Goal: Information Seeking & Learning: Learn about a topic

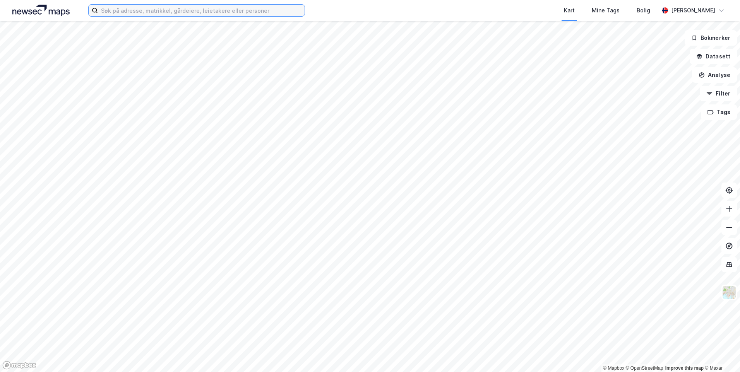
click at [137, 12] on input at bounding box center [201, 11] width 207 height 12
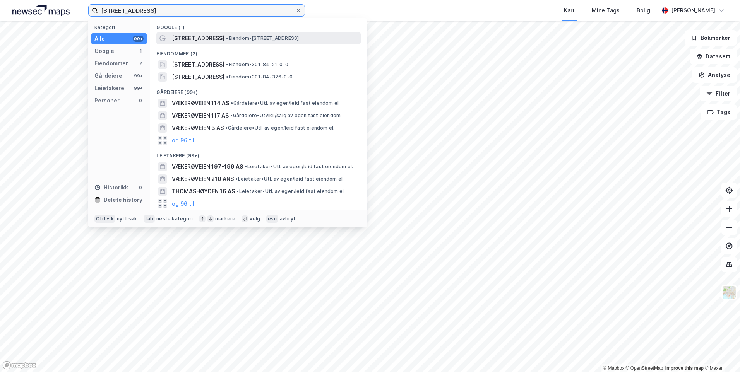
type input "vækerøveien 16"
click at [202, 35] on span "[STREET_ADDRESS]" at bounding box center [198, 38] width 53 height 9
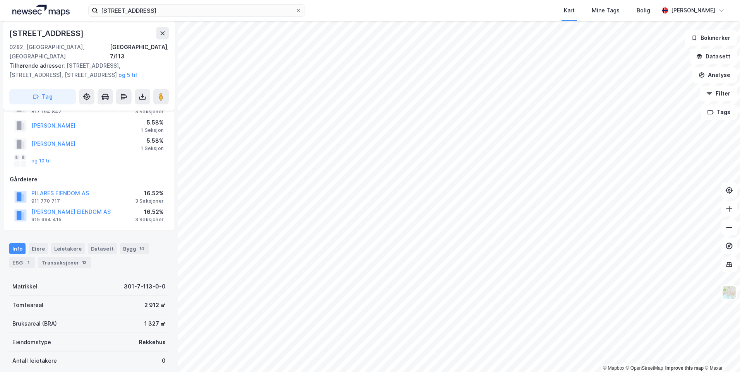
scroll to position [35, 0]
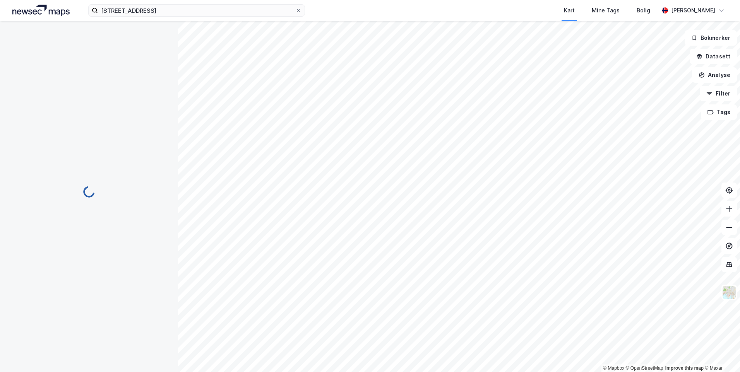
scroll to position [35, 0]
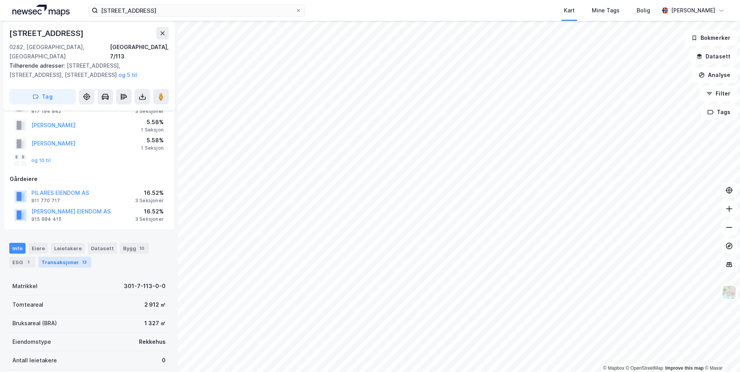
click at [58, 257] on div "Transaksjoner 13" at bounding box center [64, 262] width 53 height 11
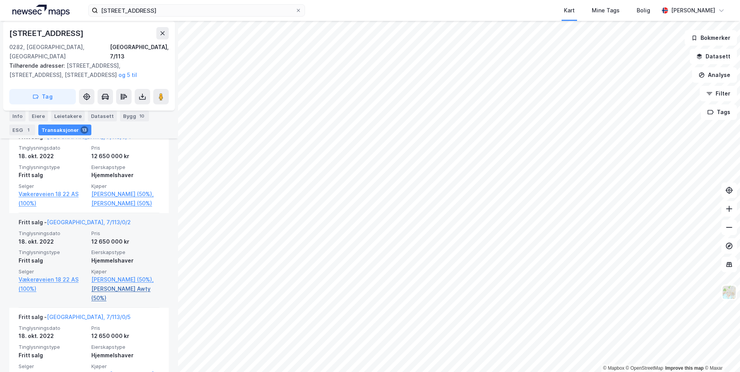
scroll to position [586, 0]
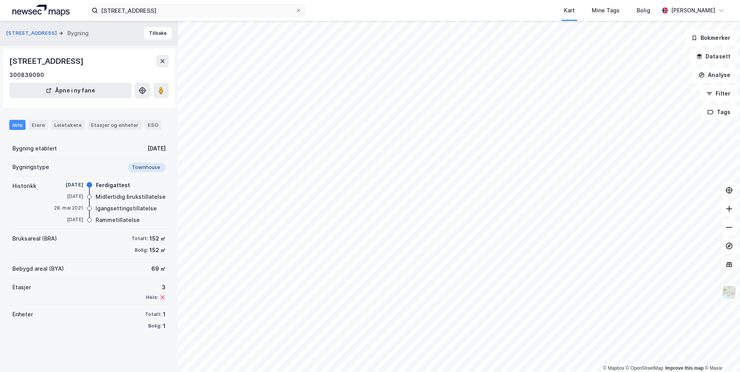
click at [22, 121] on div "Info" at bounding box center [17, 125] width 16 height 10
click at [35, 127] on div "Eiere" at bounding box center [38, 125] width 19 height 10
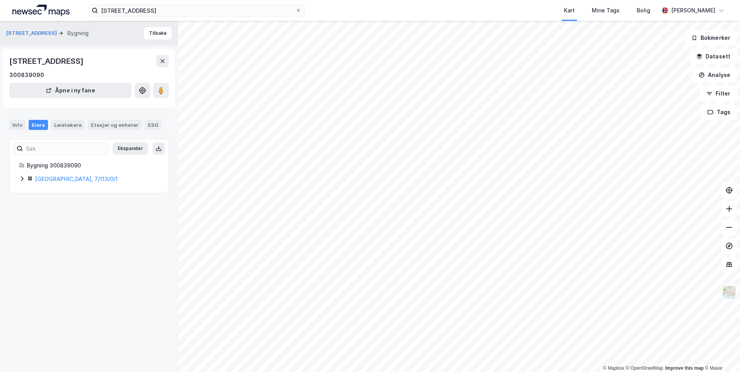
drag, startPoint x: 35, startPoint y: 127, endPoint x: 25, endPoint y: 177, distance: 51.3
click at [25, 177] on icon at bounding box center [22, 179] width 6 height 6
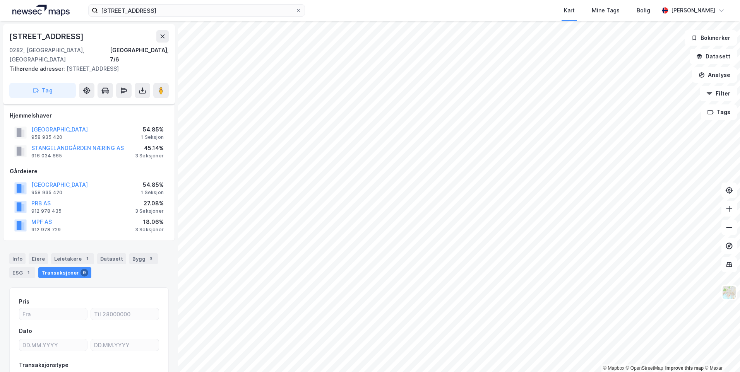
scroll to position [51, 0]
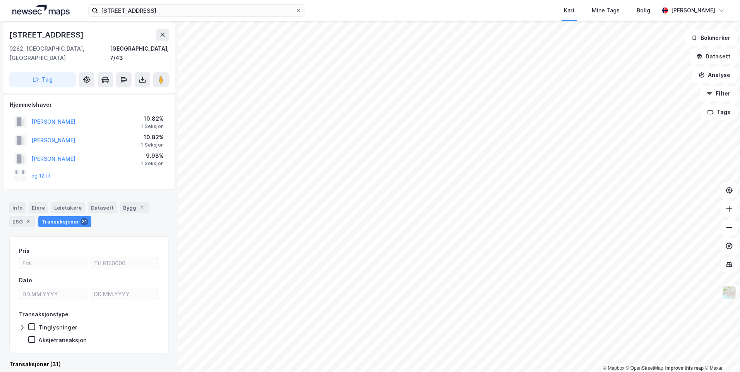
scroll to position [182, 0]
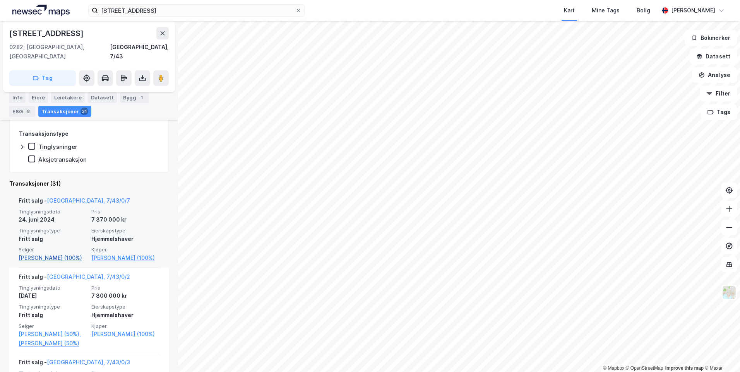
click at [55, 254] on link "Baardsen Henrik (100%)" at bounding box center [53, 258] width 68 height 9
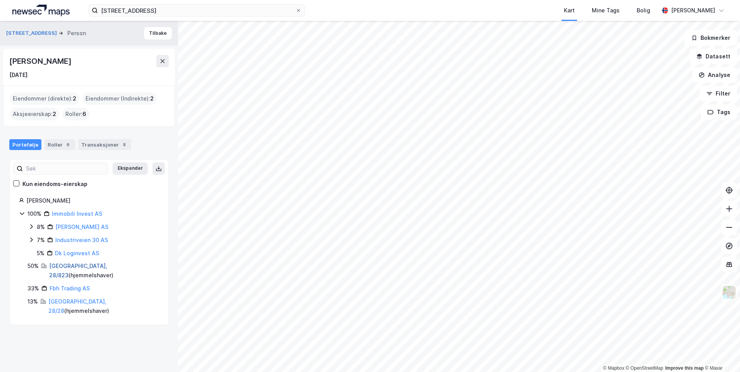
click at [58, 264] on link "Oslo, 28/823" at bounding box center [78, 271] width 58 height 16
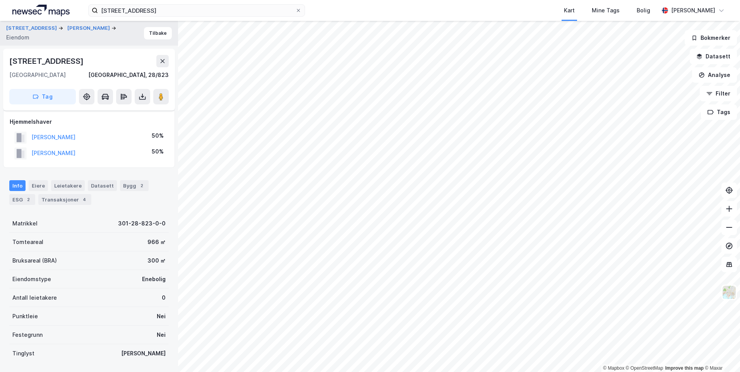
scroll to position [81, 0]
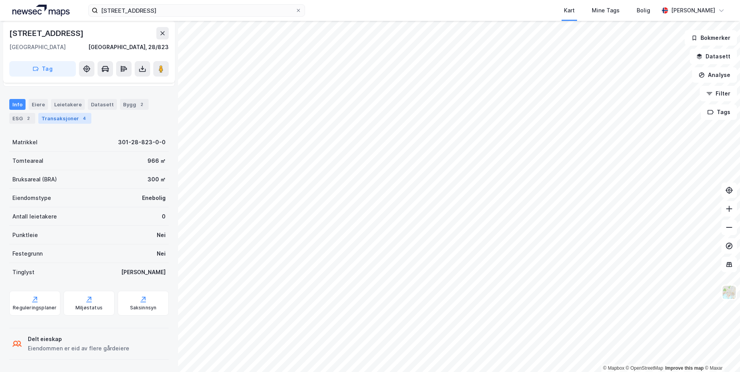
click at [70, 121] on div "Transaksjoner 4" at bounding box center [64, 118] width 53 height 11
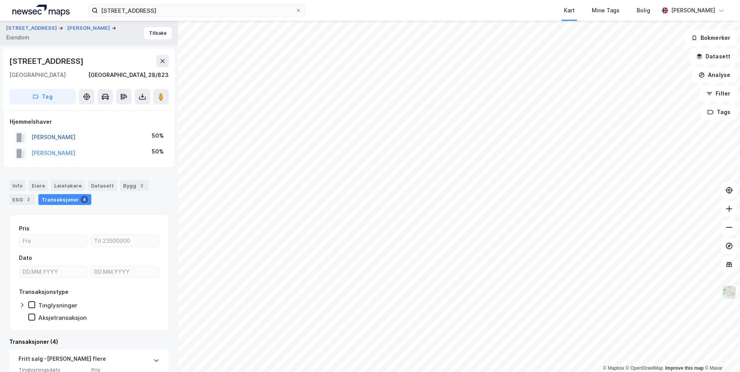
click at [0, 0] on button "BAARDSEN HENRIK" at bounding box center [0, 0] width 0 height 0
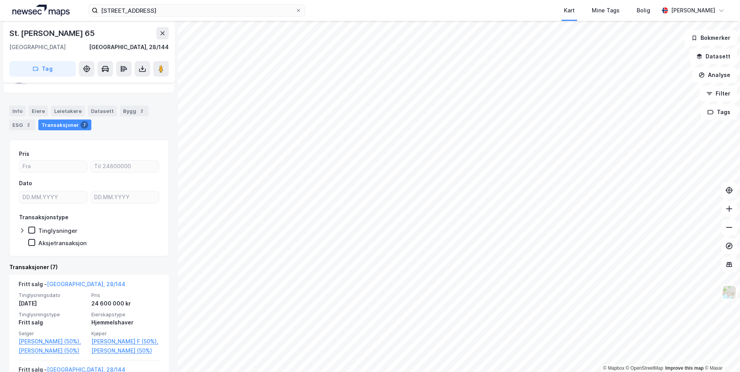
scroll to position [50, 0]
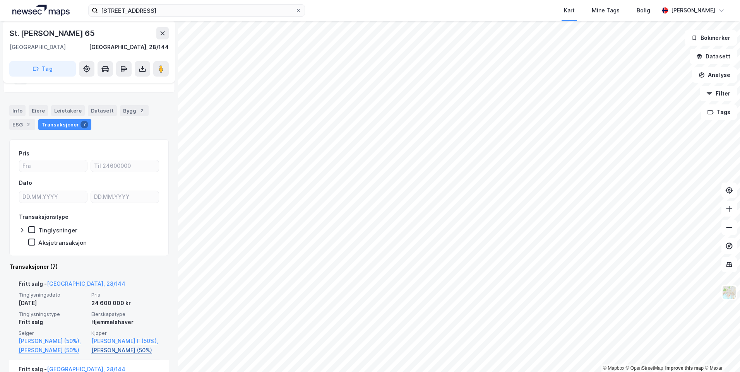
click at [104, 355] on link "Eidtang Joachim (50%)" at bounding box center [125, 350] width 68 height 9
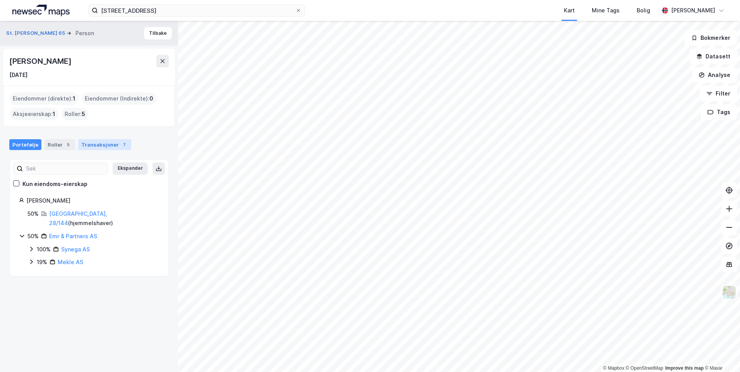
click at [91, 149] on div "Transaksjoner 7" at bounding box center [104, 144] width 53 height 11
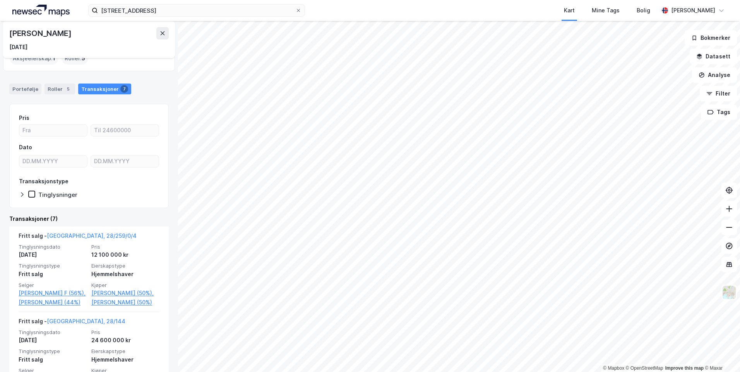
scroll to position [56, 0]
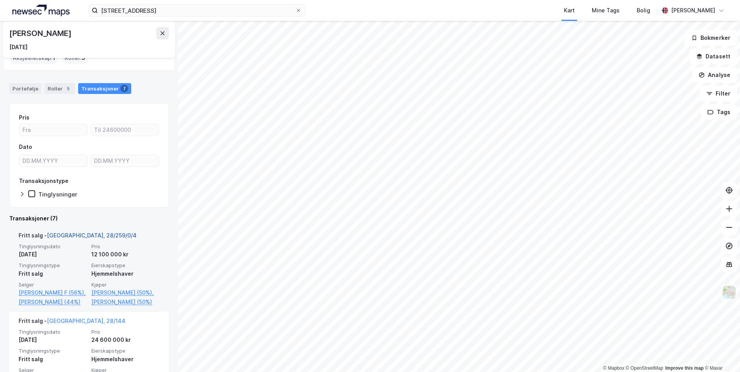
click at [70, 234] on link "Oslo, 28/259/0/4" at bounding box center [92, 235] width 90 height 7
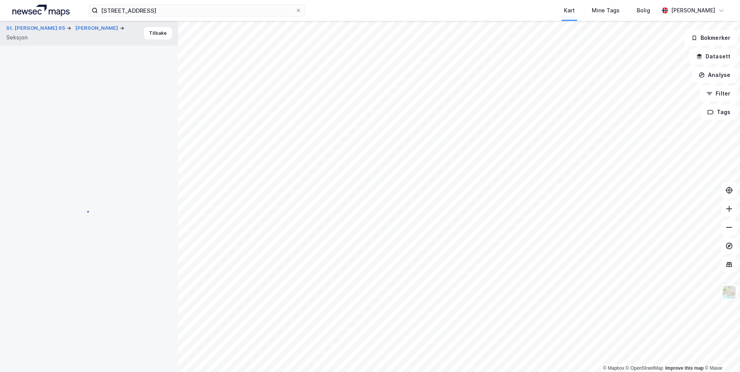
scroll to position [25, 0]
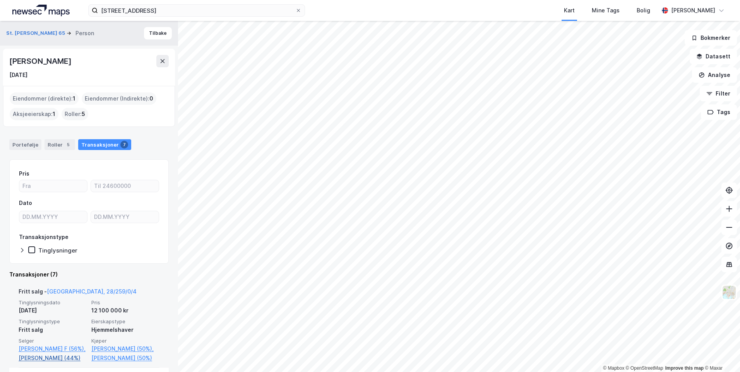
click at [51, 363] on link "Eidtang Joachim (44%)" at bounding box center [53, 358] width 68 height 9
click at [46, 363] on link "Eidtang Joachim (44%)" at bounding box center [53, 358] width 68 height 9
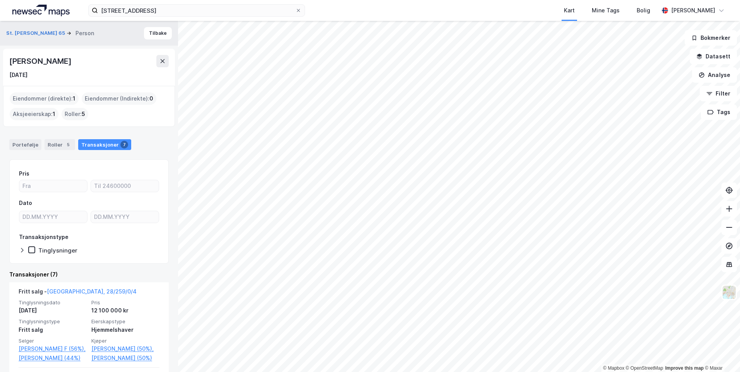
click at [31, 153] on div "Portefølje Roller 5 Transaksjoner 7" at bounding box center [89, 141] width 178 height 23
click at [25, 146] on div "Portefølje" at bounding box center [25, 144] width 32 height 11
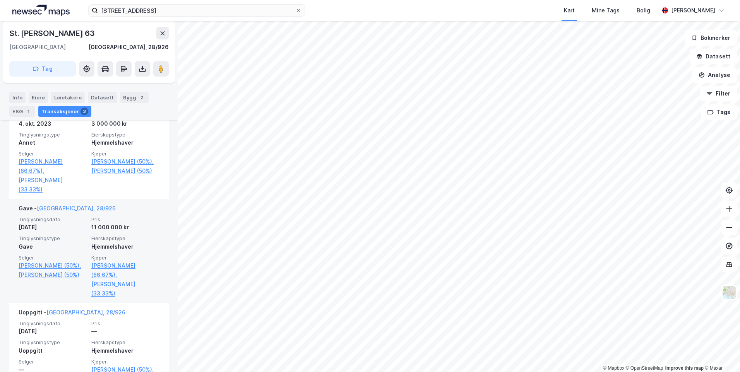
scroll to position [230, 0]
click at [46, 266] on link "Woll Helga Therese (50%)," at bounding box center [53, 265] width 68 height 9
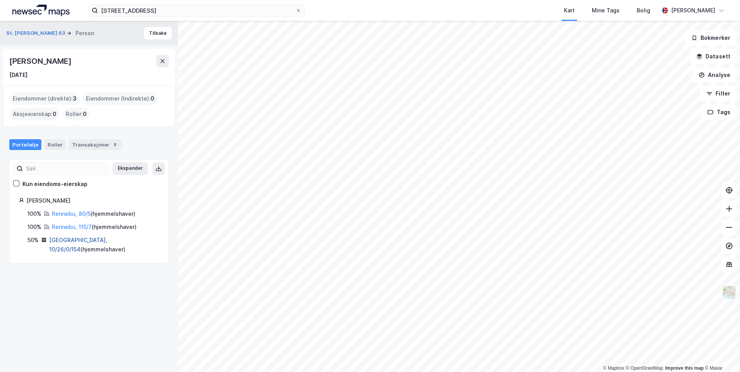
click at [58, 241] on link "Oslo, 10/26/0/154" at bounding box center [78, 245] width 58 height 16
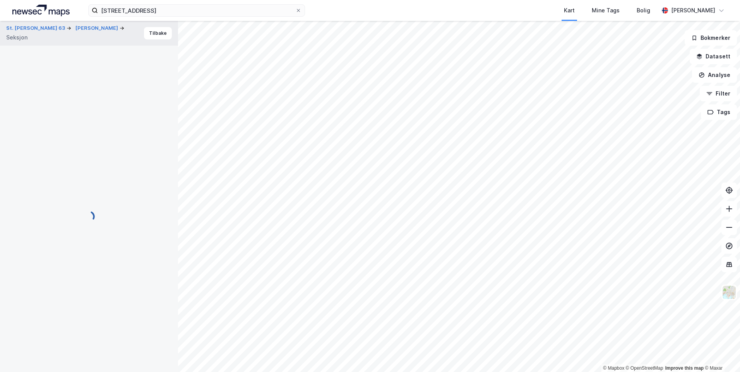
scroll to position [113, 0]
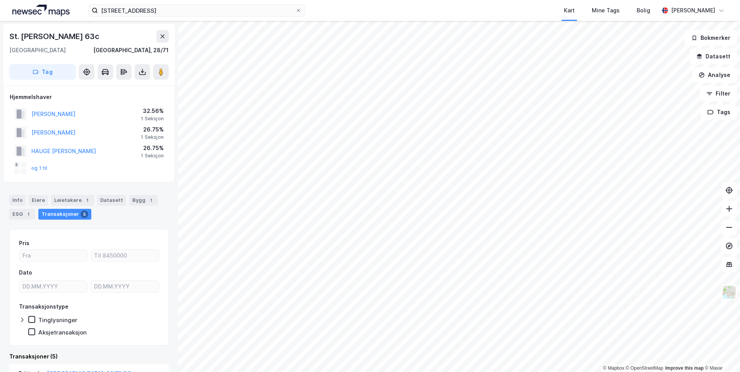
scroll to position [2, 0]
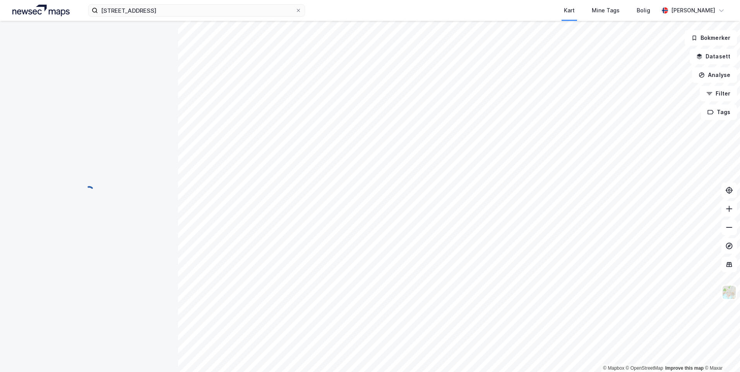
scroll to position [2, 0]
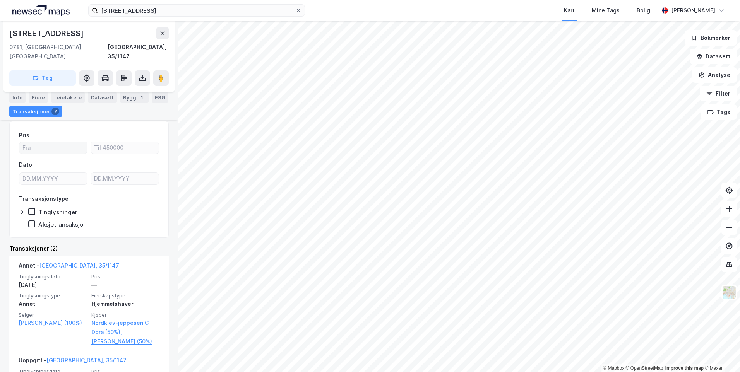
scroll to position [45, 0]
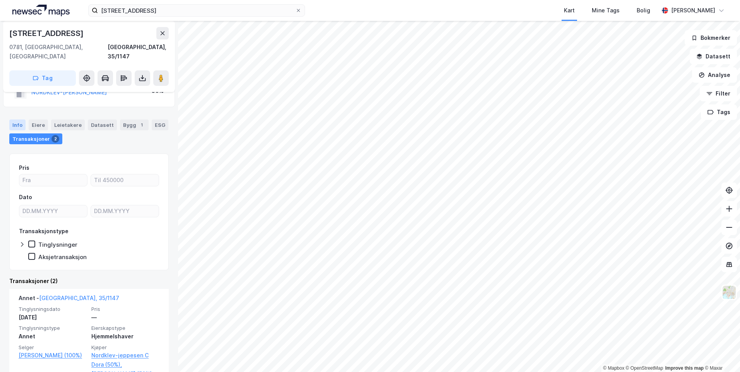
click at [15, 120] on div "Info" at bounding box center [17, 125] width 16 height 11
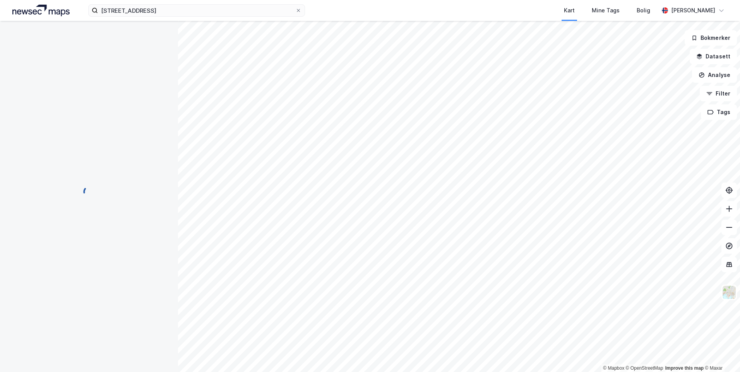
scroll to position [45, 0]
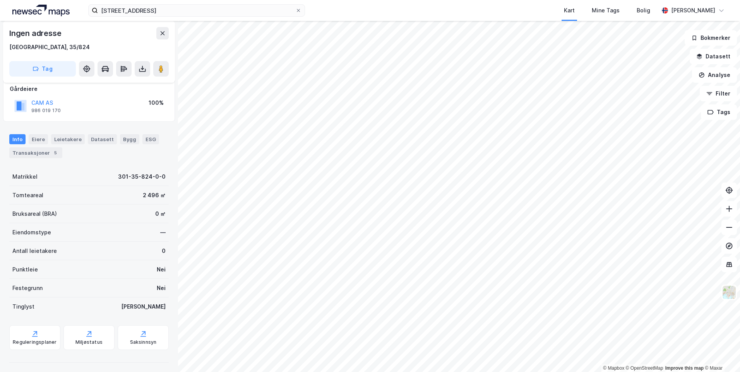
scroll to position [45, 0]
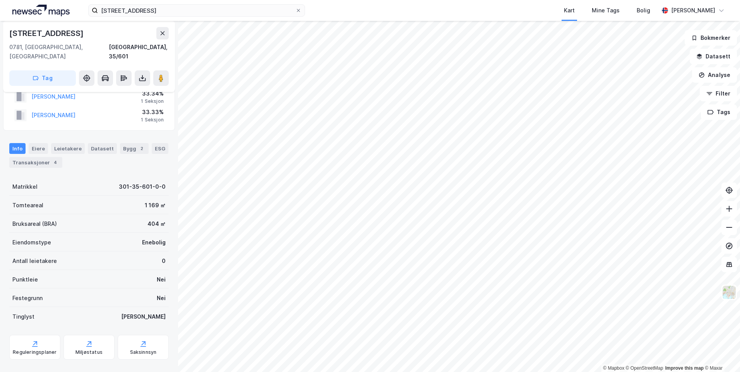
scroll to position [45, 0]
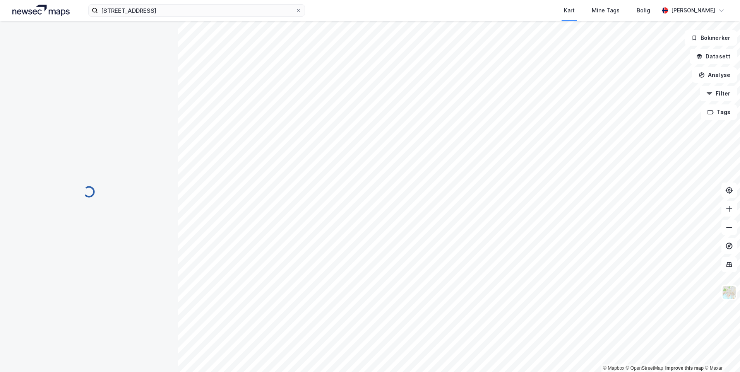
scroll to position [9, 0]
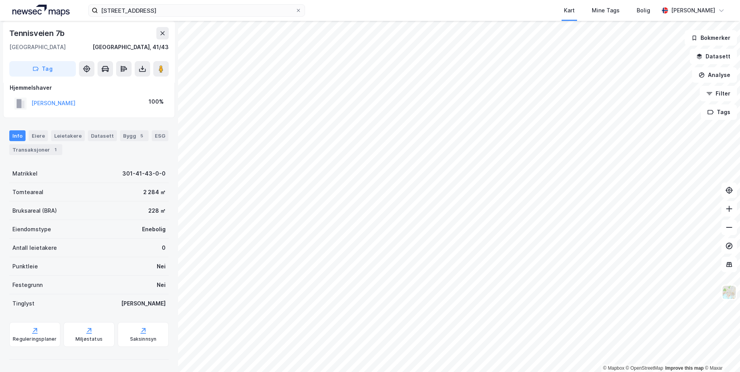
scroll to position [9, 0]
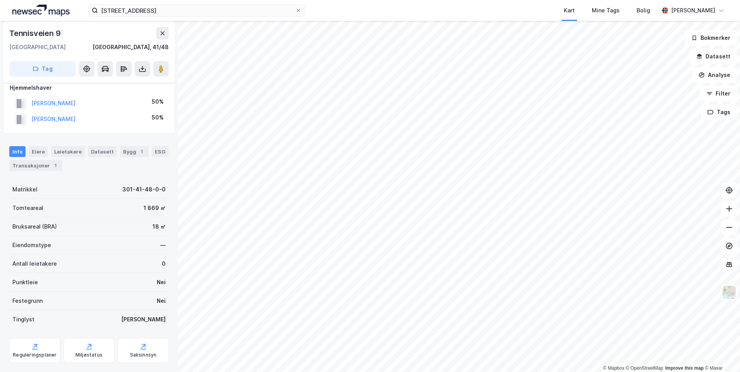
scroll to position [9, 0]
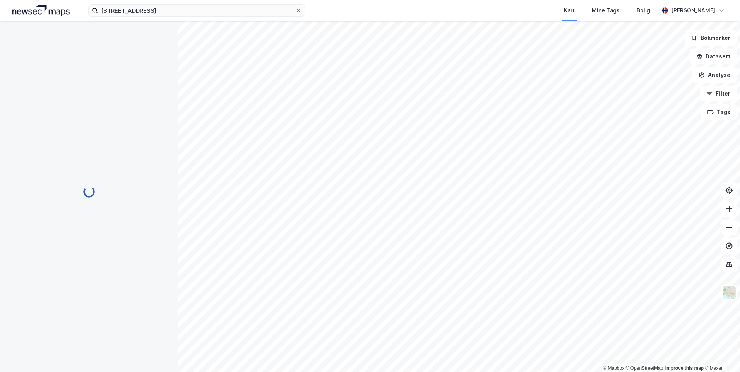
scroll to position [9, 0]
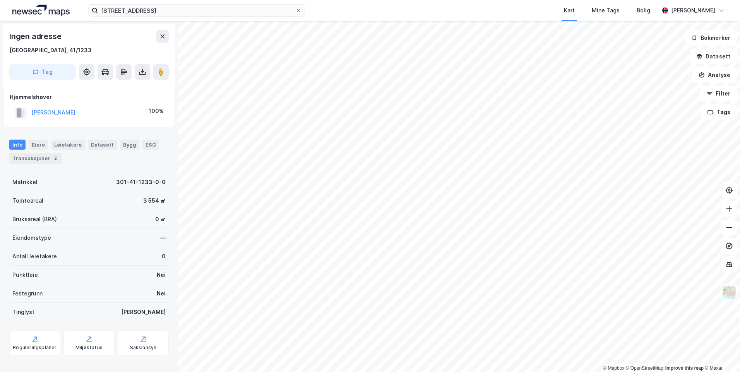
scroll to position [9, 0]
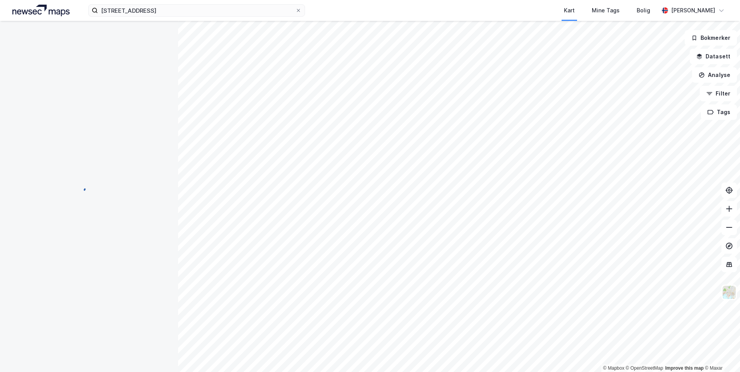
scroll to position [9, 0]
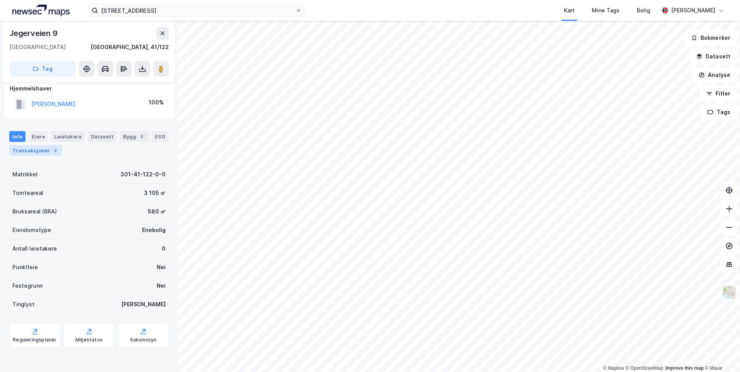
click at [48, 153] on div "Transaksjoner 2" at bounding box center [35, 150] width 53 height 11
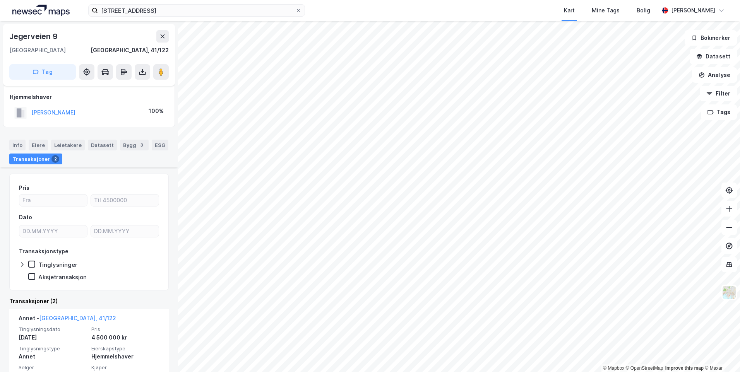
scroll to position [108, 0]
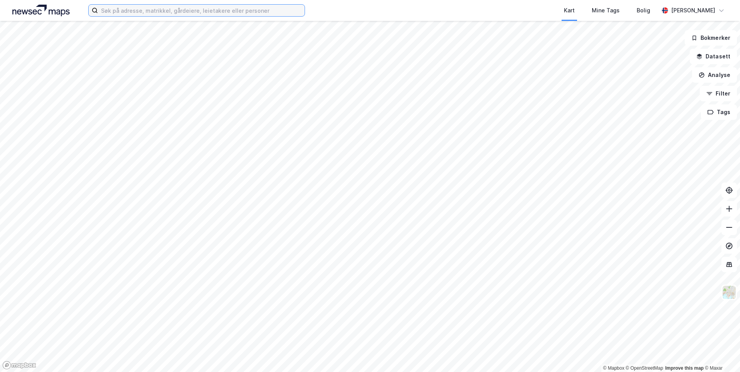
click at [104, 9] on input at bounding box center [201, 11] width 207 height 12
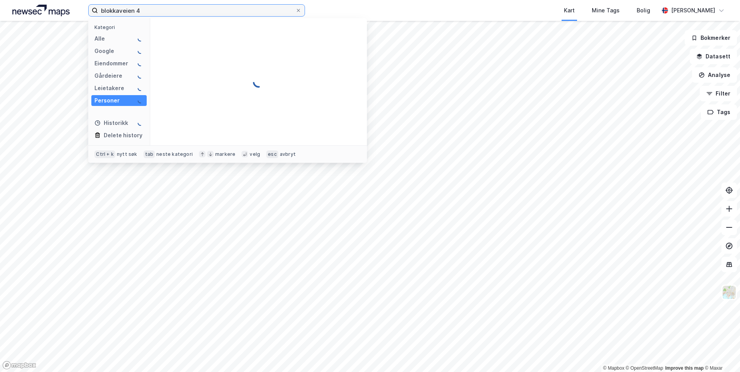
type input "blokkaveien 4"
click at [111, 39] on div "Alle 99+" at bounding box center [118, 38] width 55 height 11
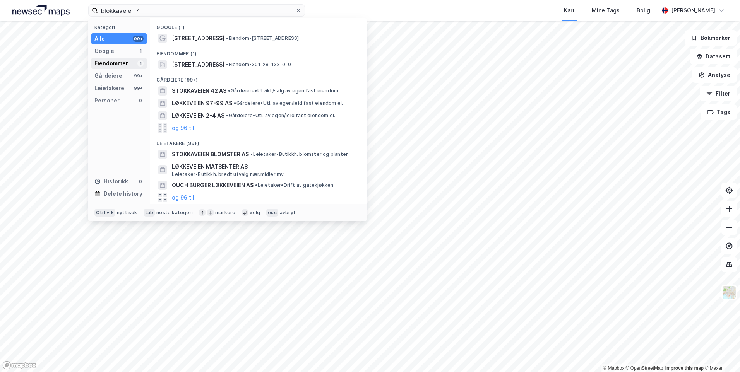
click at [110, 67] on div "Eiendommer" at bounding box center [111, 63] width 34 height 9
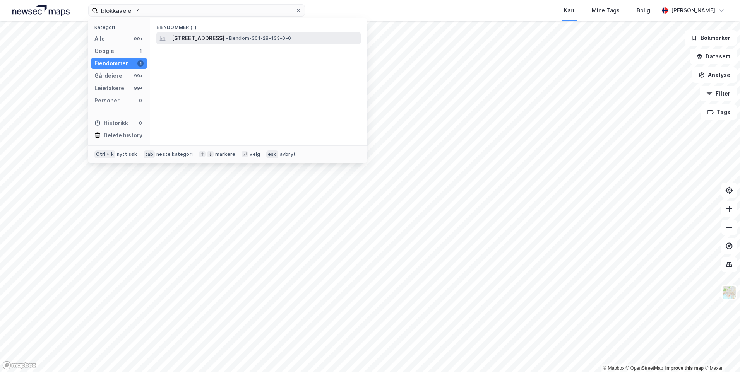
click at [208, 37] on span "[STREET_ADDRESS]" at bounding box center [198, 38] width 53 height 9
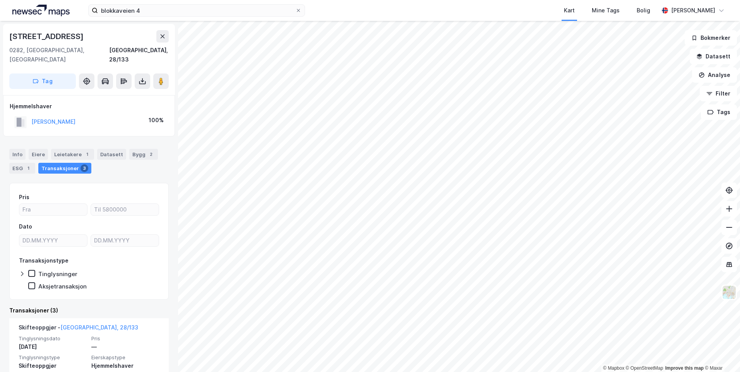
click at [4, 140] on div "Info [PERSON_NAME] 1 Datasett Bygg 2 ESG 1 Transaksjoner 3" at bounding box center [89, 158] width 178 height 37
click at [10, 149] on div "Info" at bounding box center [17, 154] width 16 height 11
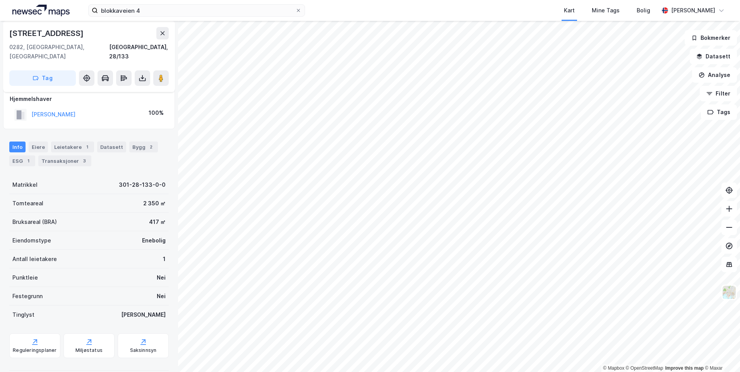
scroll to position [9, 0]
click at [55, 154] on div "Transaksjoner 3" at bounding box center [64, 159] width 53 height 11
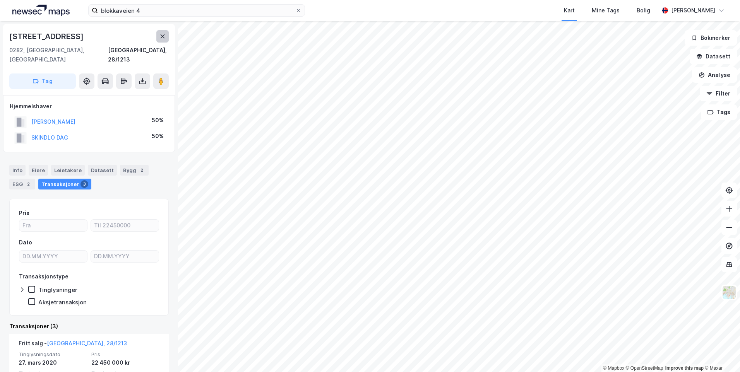
click at [164, 36] on icon at bounding box center [162, 36] width 6 height 6
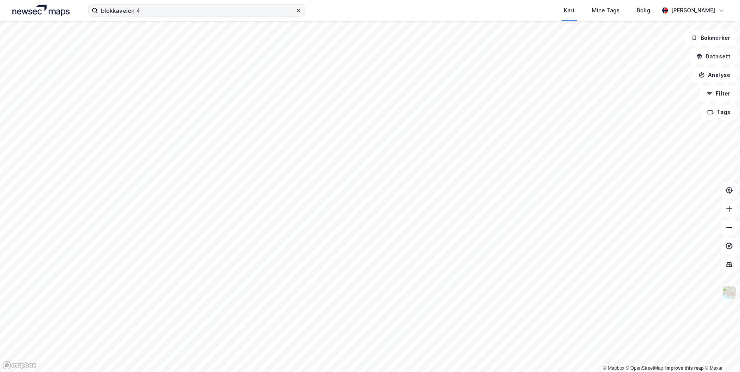
click at [302, 13] on span at bounding box center [298, 10] width 6 height 6
click at [295, 13] on input "blokkaveien 4" at bounding box center [196, 11] width 197 height 12
